Goal: Check status: Check status

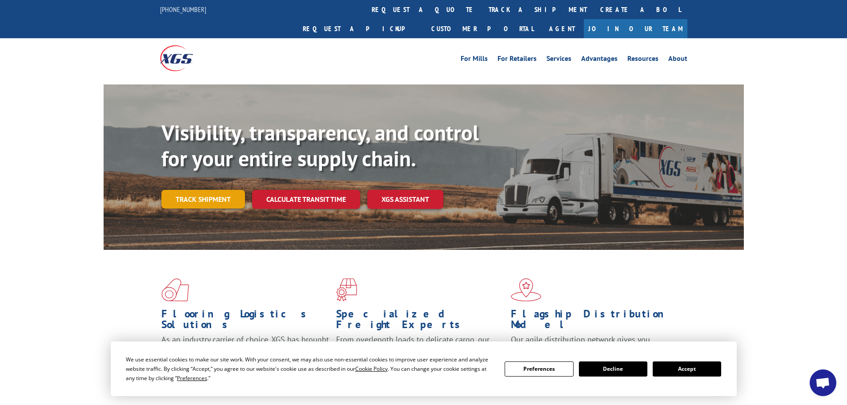
click at [222, 190] on link "Track shipment" at bounding box center [203, 199] width 84 height 19
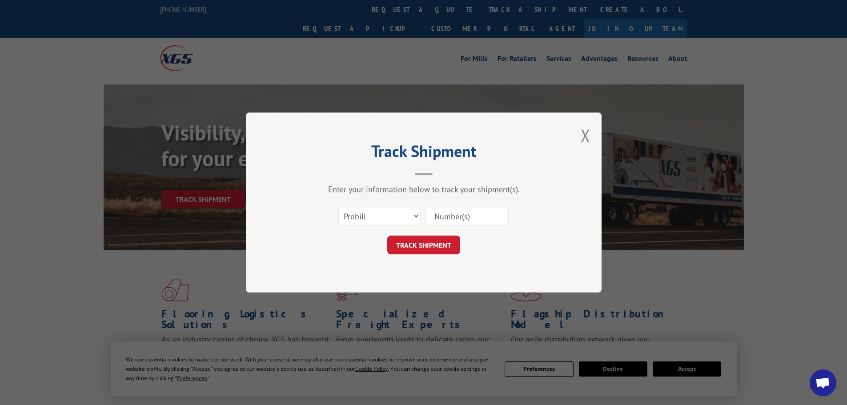
click at [457, 221] on input at bounding box center [468, 216] width 82 height 19
paste input "17235219BOL"
type input "17235219BOL"
click at [440, 242] on button "TRACK SHIPMENT" at bounding box center [423, 245] width 73 height 19
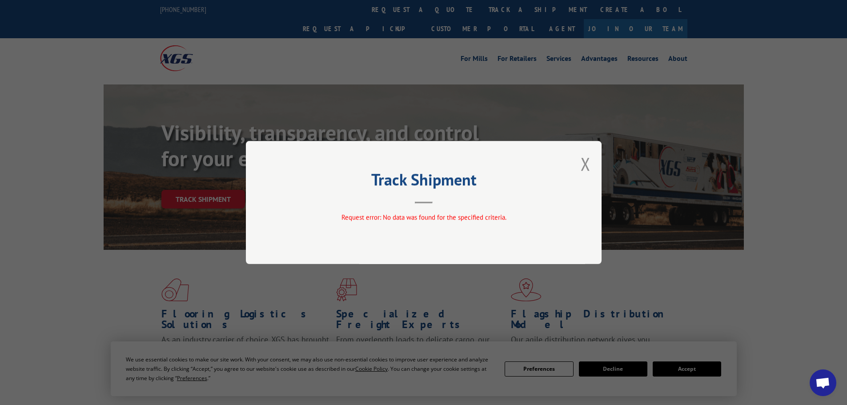
click at [580, 164] on div "Track Shipment Request error: No data was found for the specified criteria." at bounding box center [424, 202] width 356 height 123
click at [585, 164] on button "Close modal" at bounding box center [586, 164] width 10 height 24
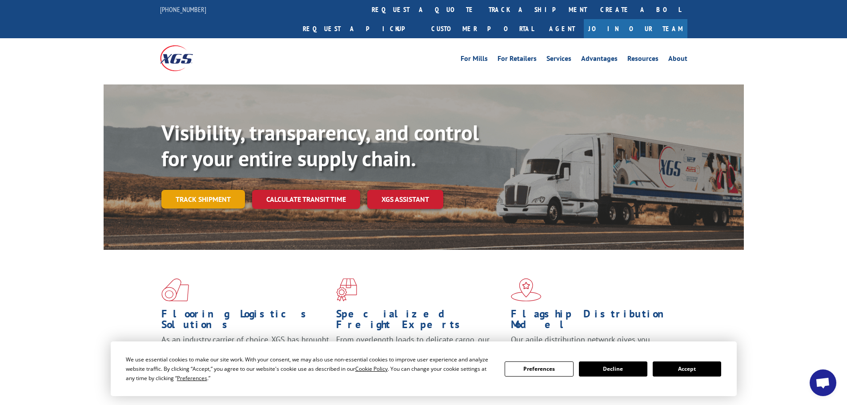
click at [222, 190] on link "Track shipment" at bounding box center [203, 199] width 84 height 19
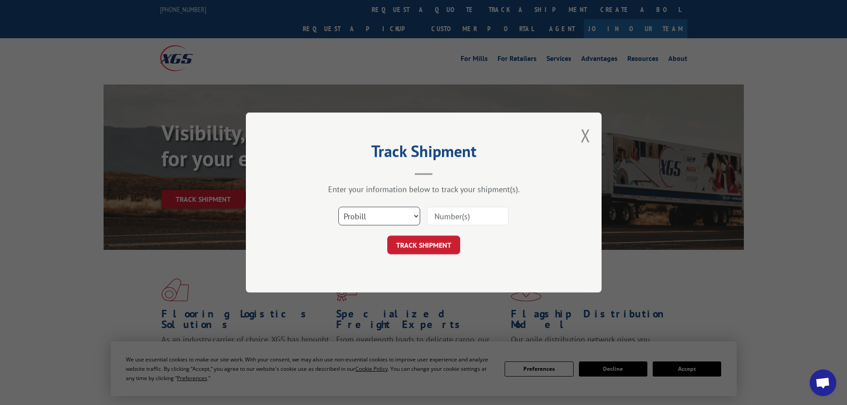
click at [386, 218] on select "Select category... Probill BOL PO" at bounding box center [380, 216] width 82 height 19
select select "po"
click at [339, 207] on select "Select category... Probill BOL PO" at bounding box center [380, 216] width 82 height 19
click at [461, 223] on input at bounding box center [468, 216] width 82 height 19
paste input "08561935"
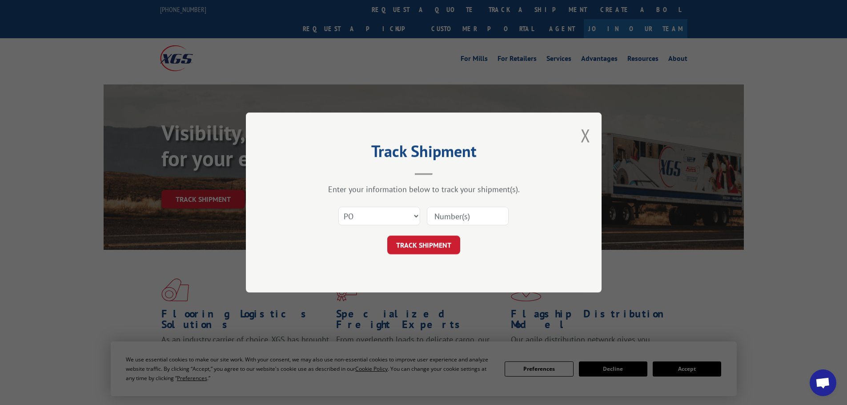
type input "08561935"
click at [440, 247] on button "TRACK SHIPMENT" at bounding box center [423, 245] width 73 height 19
